Goal: Transaction & Acquisition: Purchase product/service

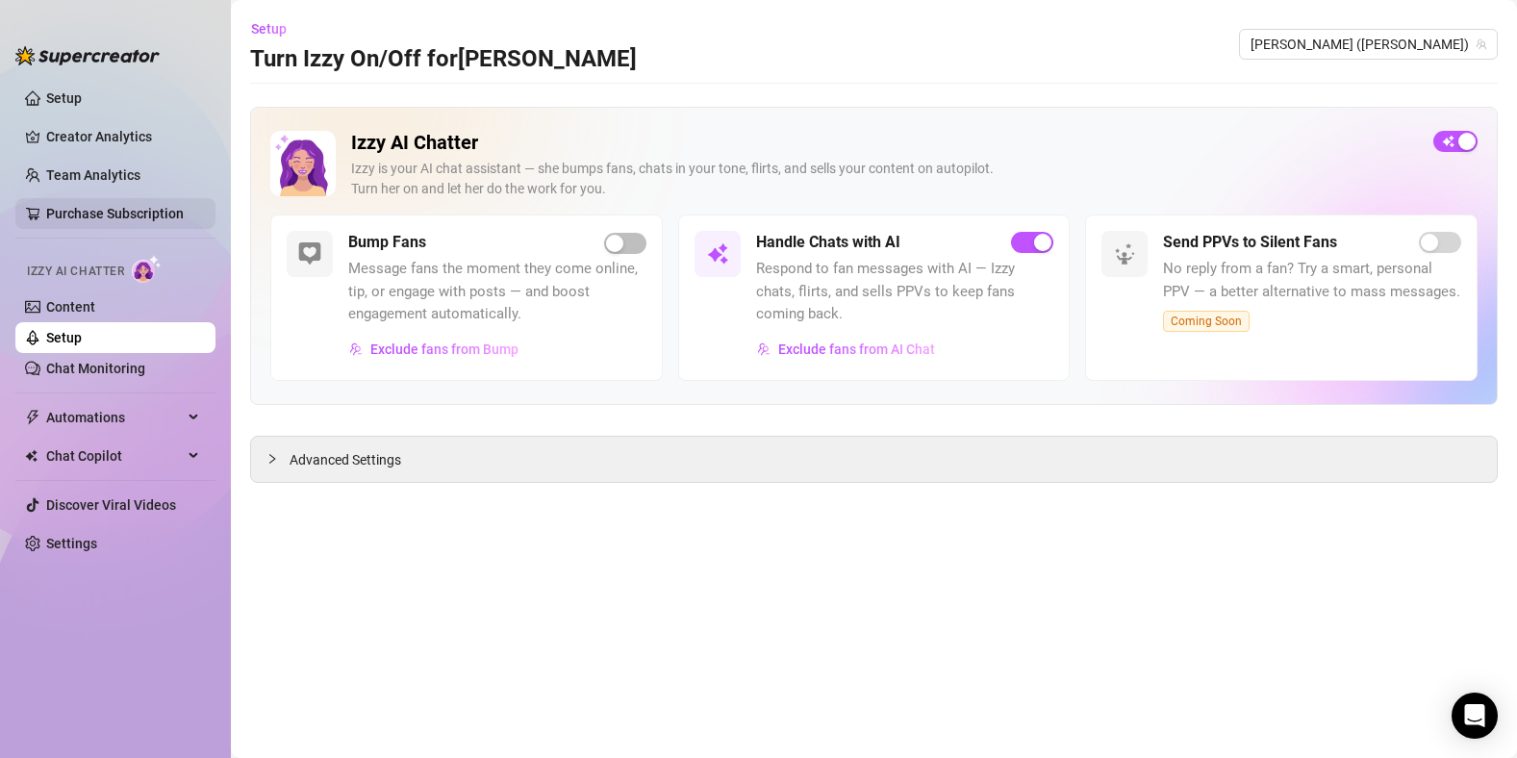
click at [116, 216] on link "Purchase Subscription" at bounding box center [123, 213] width 154 height 31
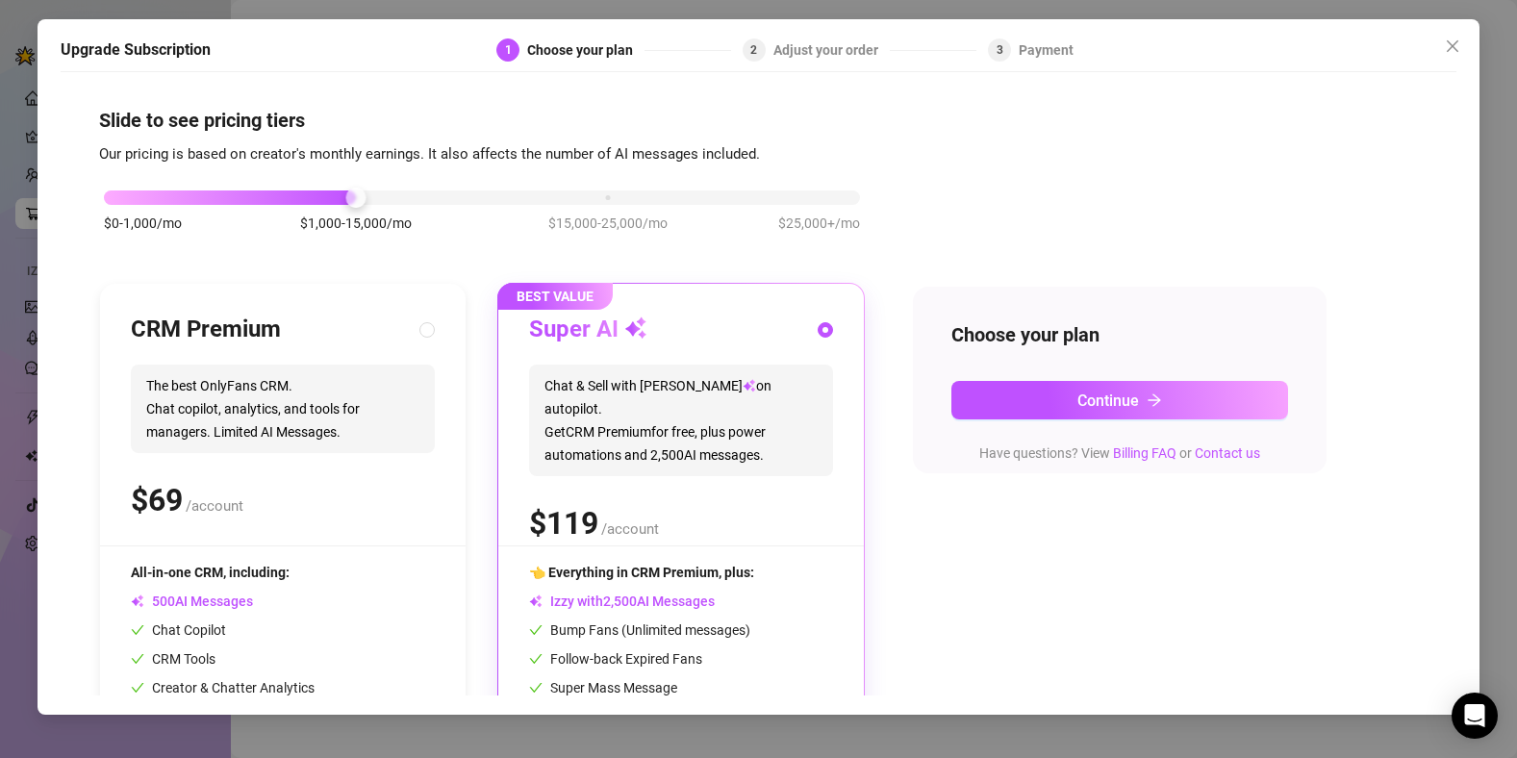
drag, startPoint x: 304, startPoint y: 204, endPoint x: 162, endPoint y: 192, distance: 142.8
click at [169, 194] on div "$0-1,000/mo $1,000-15,000/mo $15,000-25,000/mo $25,000+/mo" at bounding box center [482, 220] width 766 height 109
drag, startPoint x: 99, startPoint y: 191, endPoint x: 86, endPoint y: 193, distance: 13.6
click at [104, 193] on div "$0-1,000/mo $1,000-15,000/mo $15,000-25,000/mo $25,000+/mo" at bounding box center [482, 193] width 756 height 12
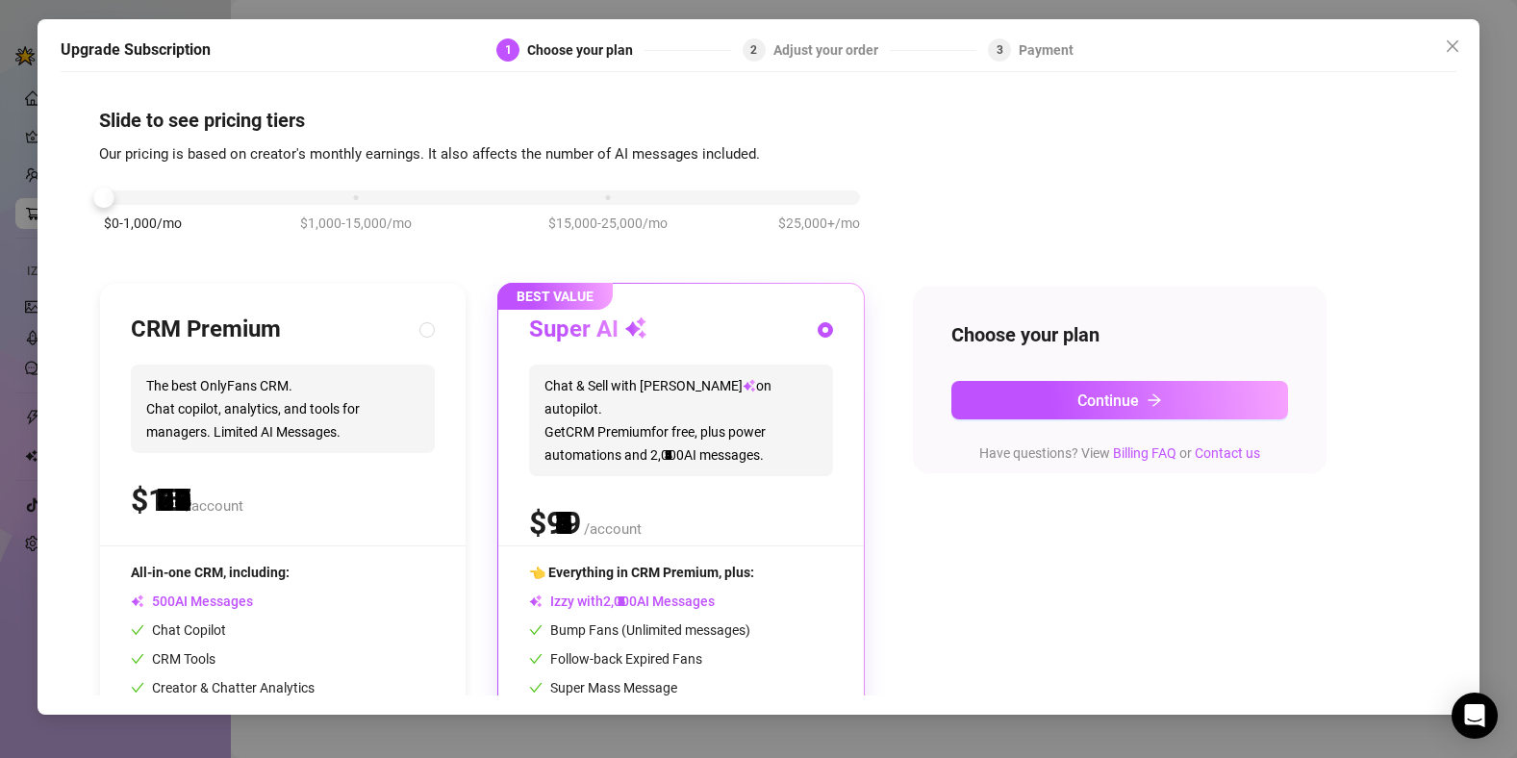
click at [86, 193] on div "Slide to see pricing tiers Our pricing is based on creator's monthly earnings. …" at bounding box center [758, 389] width 1395 height 614
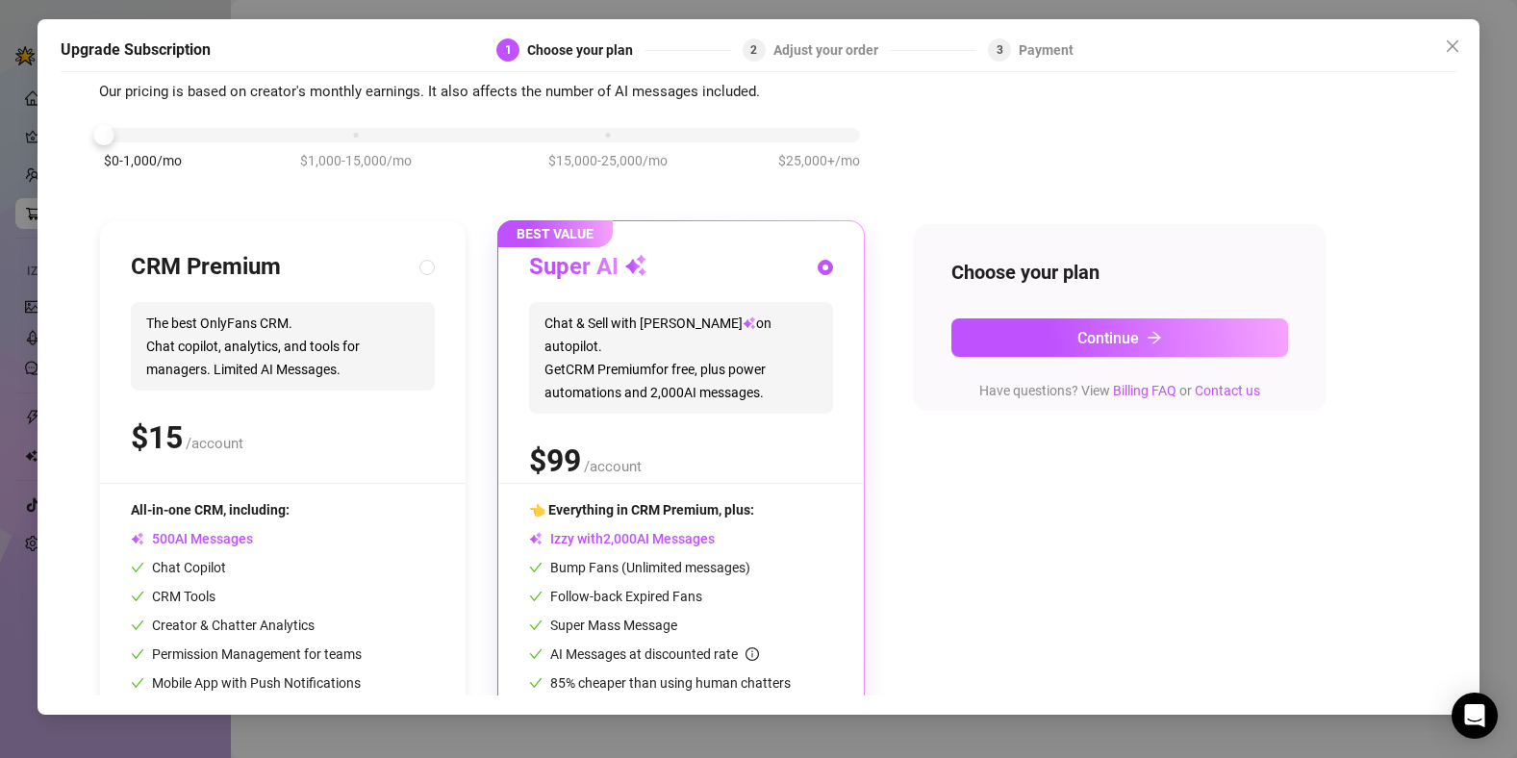
scroll to position [138, 0]
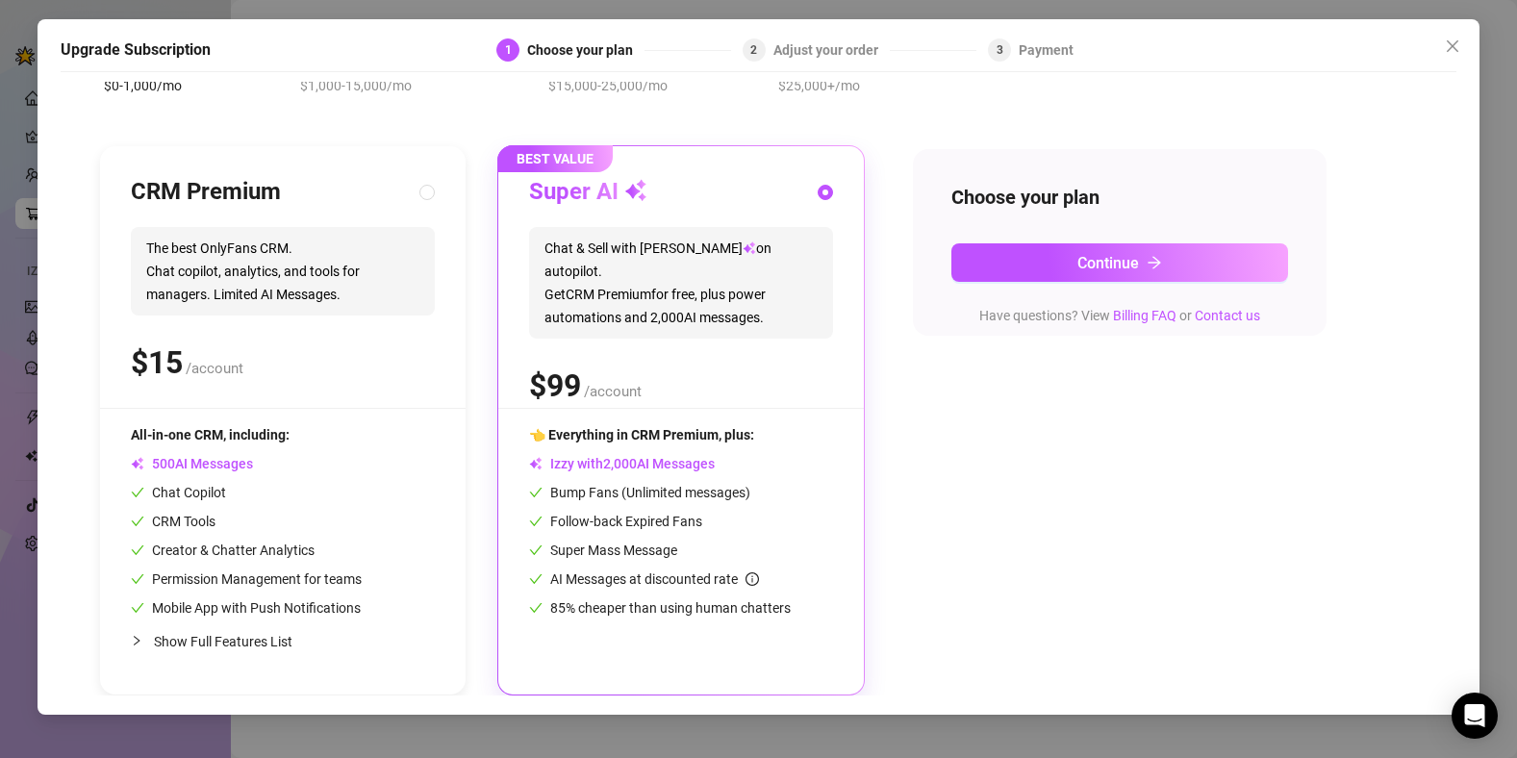
click at [215, 642] on span "Show Full Features List" at bounding box center [223, 641] width 139 height 15
radio input "true"
radio input "false"
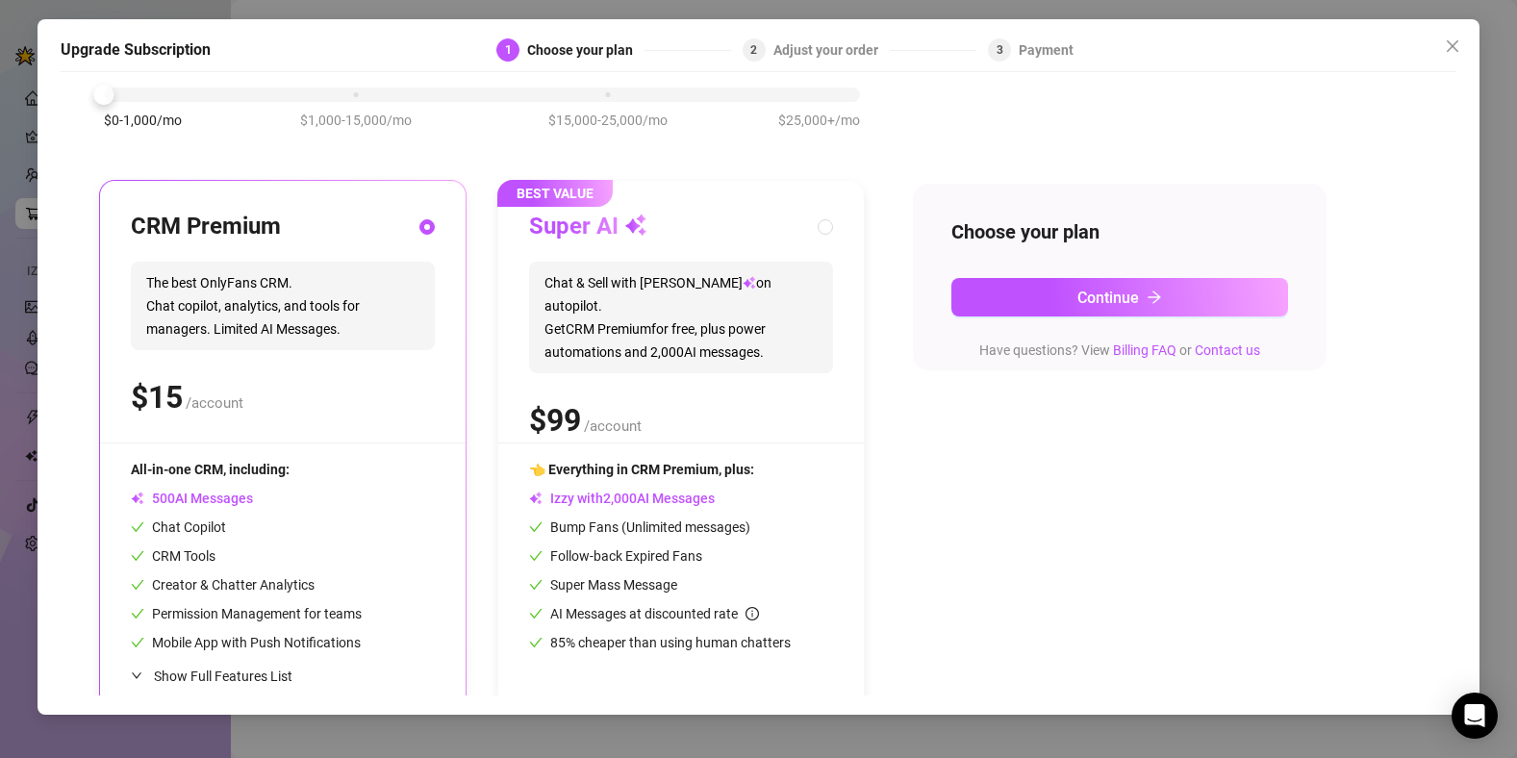
scroll to position [0, 0]
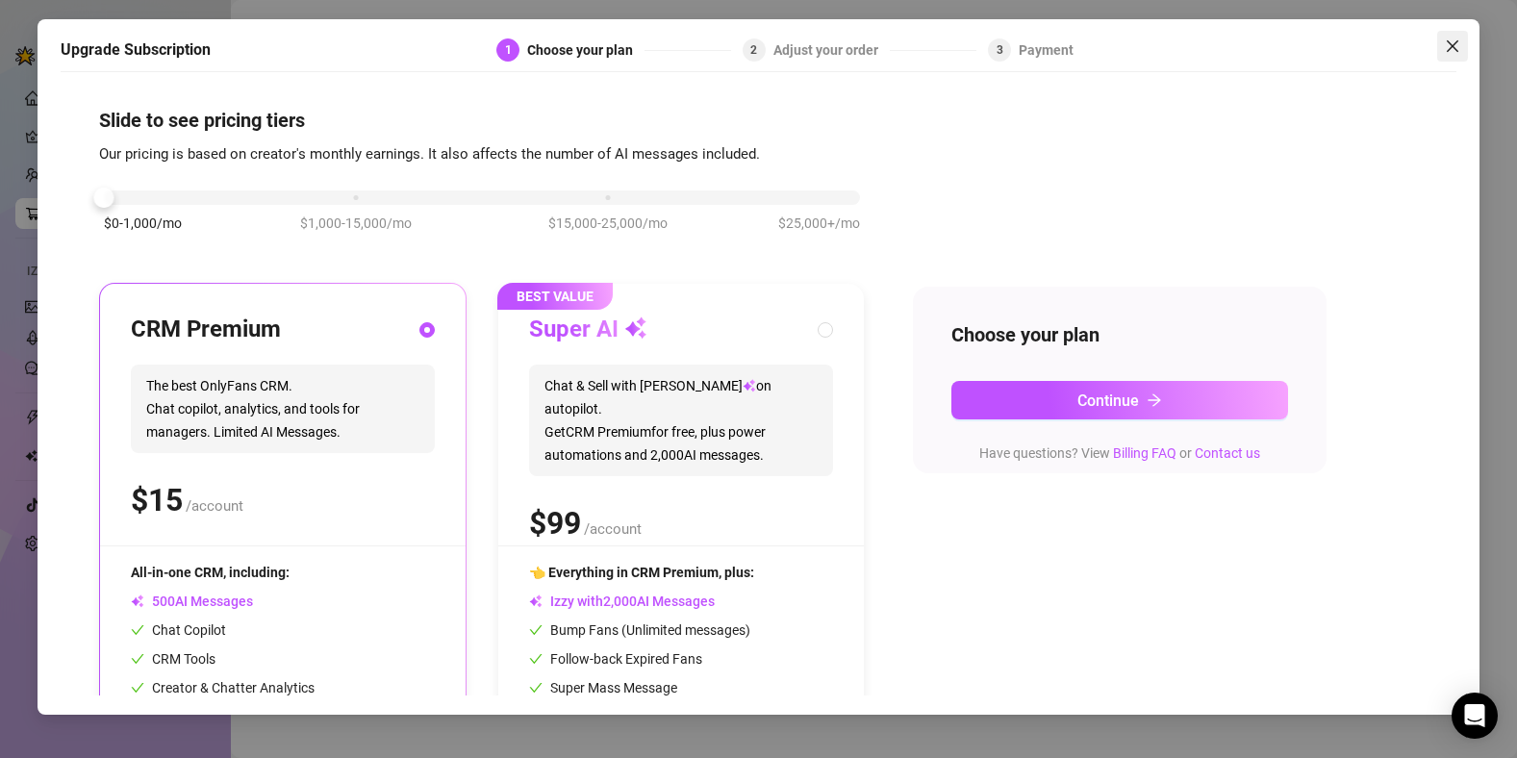
click at [1457, 59] on button "Close" at bounding box center [1452, 46] width 31 height 31
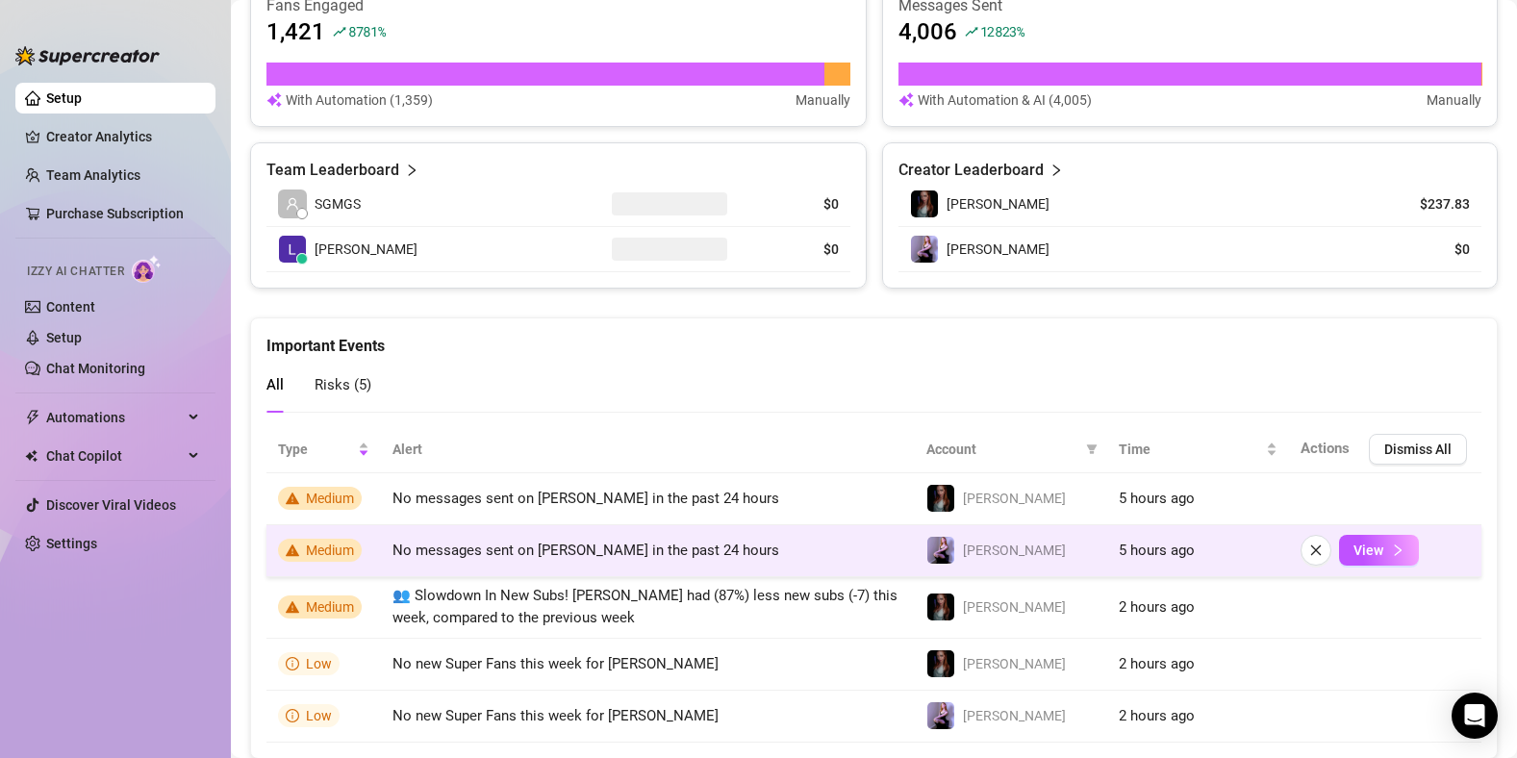
scroll to position [753, 0]
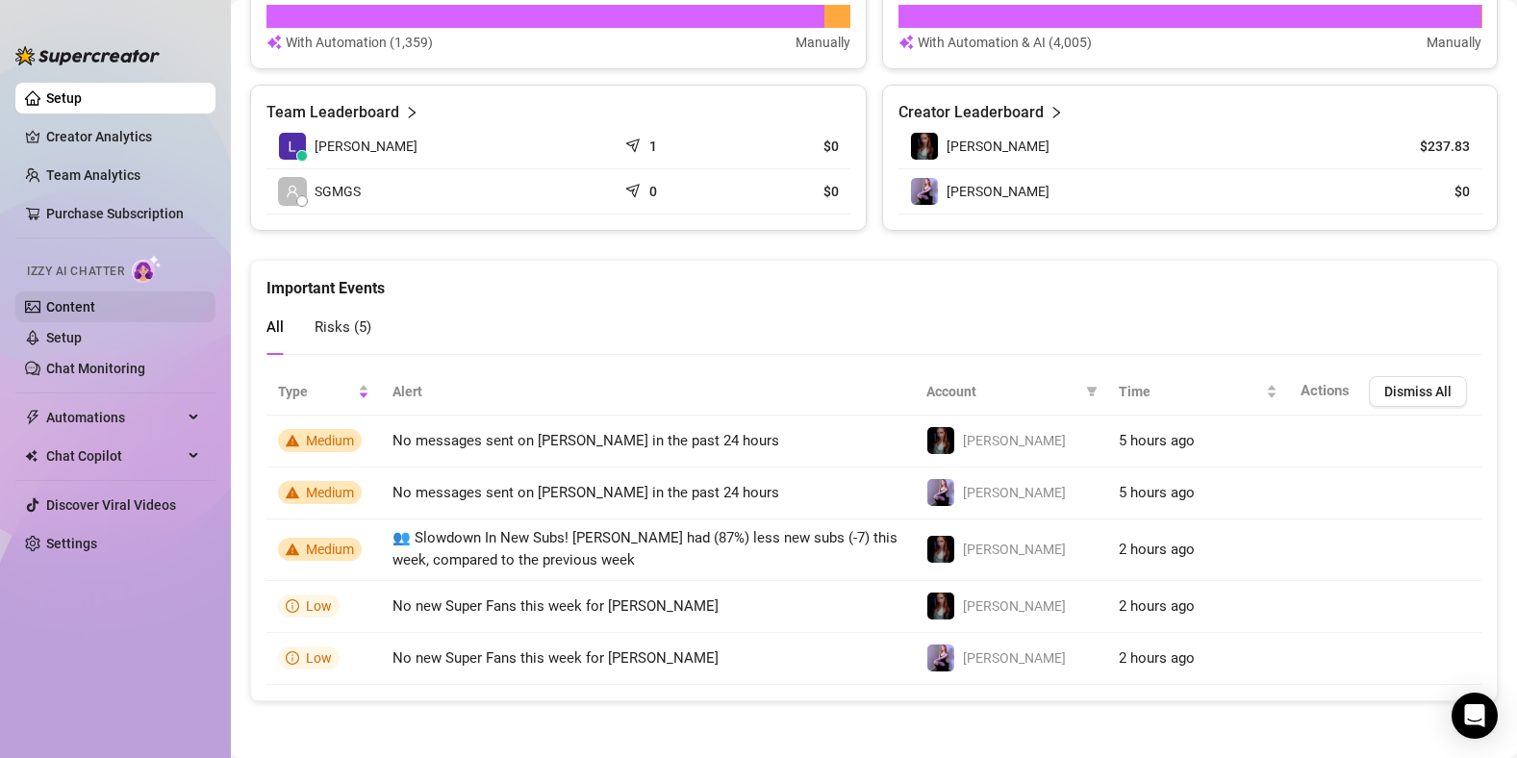
click at [95, 310] on link "Content" at bounding box center [70, 306] width 49 height 15
